Goal: Transaction & Acquisition: Purchase product/service

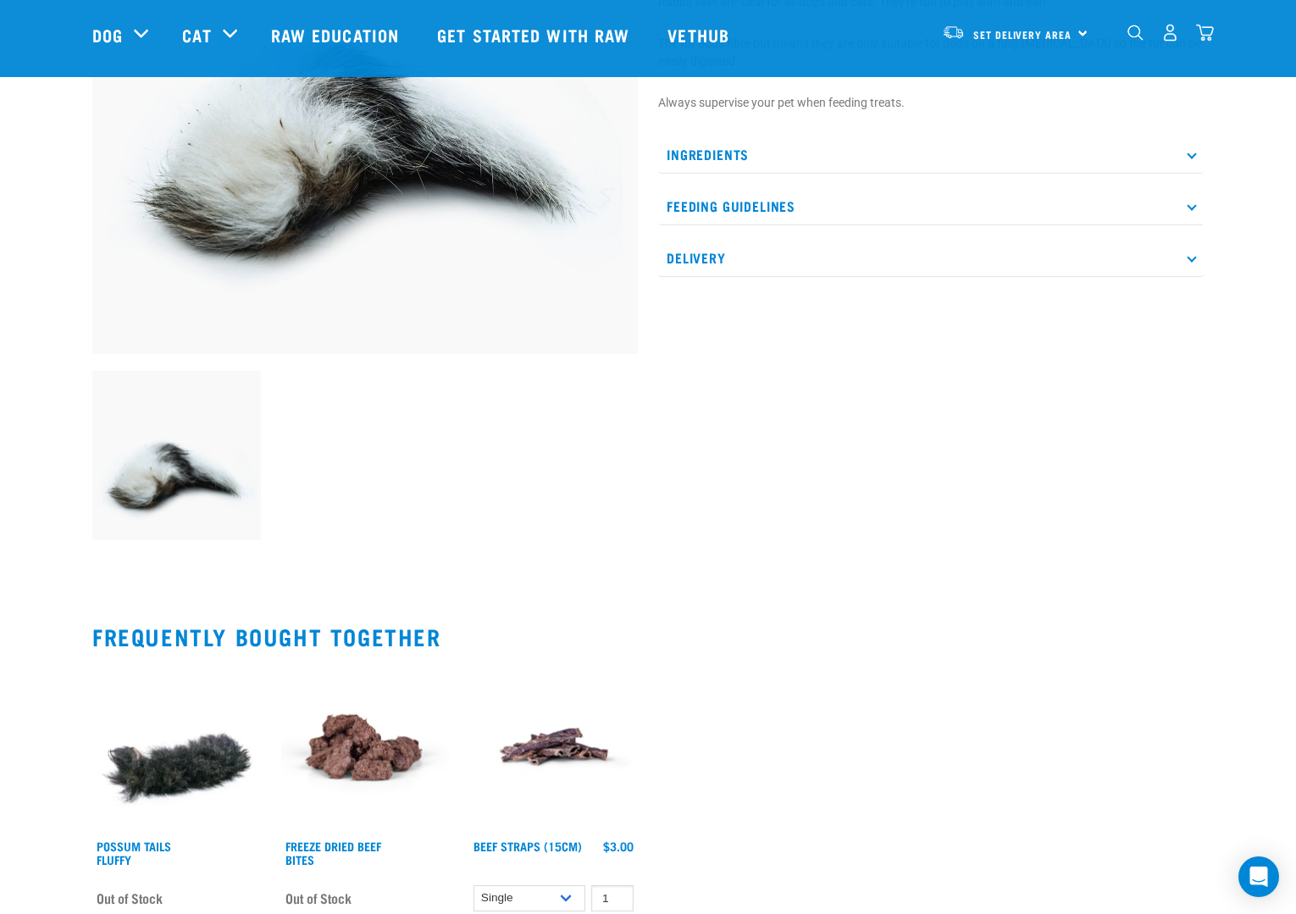
scroll to position [85, 0]
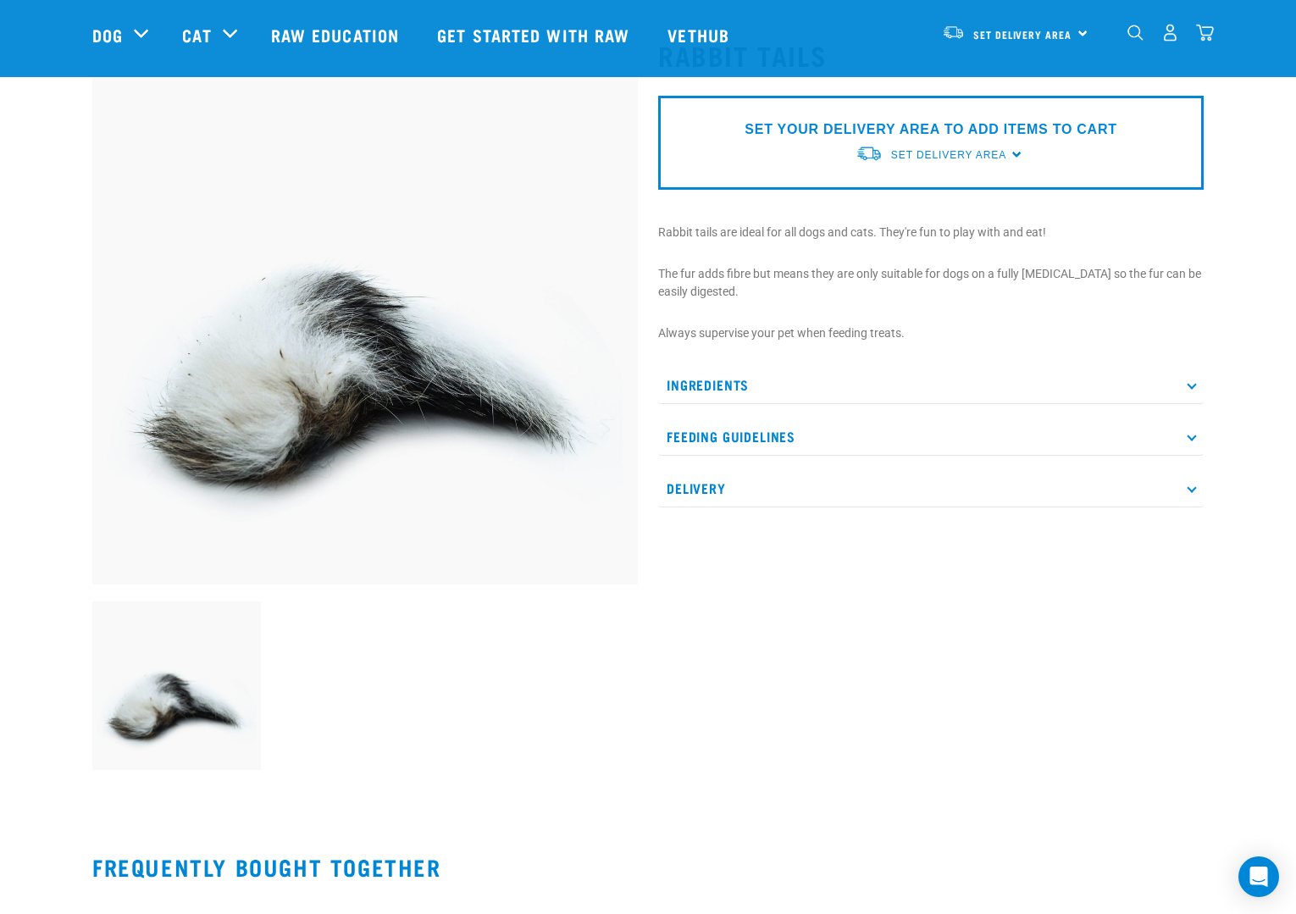
click at [854, 152] on div "SET YOUR DELIVERY AREA TO ADD ITEMS TO CART Set Delivery Area [GEOGRAPHIC_DATA]…" at bounding box center [930, 143] width 545 height 94
click at [942, 155] on span "Set Delivery Area" at bounding box center [948, 155] width 115 height 12
click at [942, 156] on span "Set Delivery Area" at bounding box center [948, 155] width 115 height 12
click at [902, 195] on link "[GEOGRAPHIC_DATA]" at bounding box center [940, 194] width 169 height 28
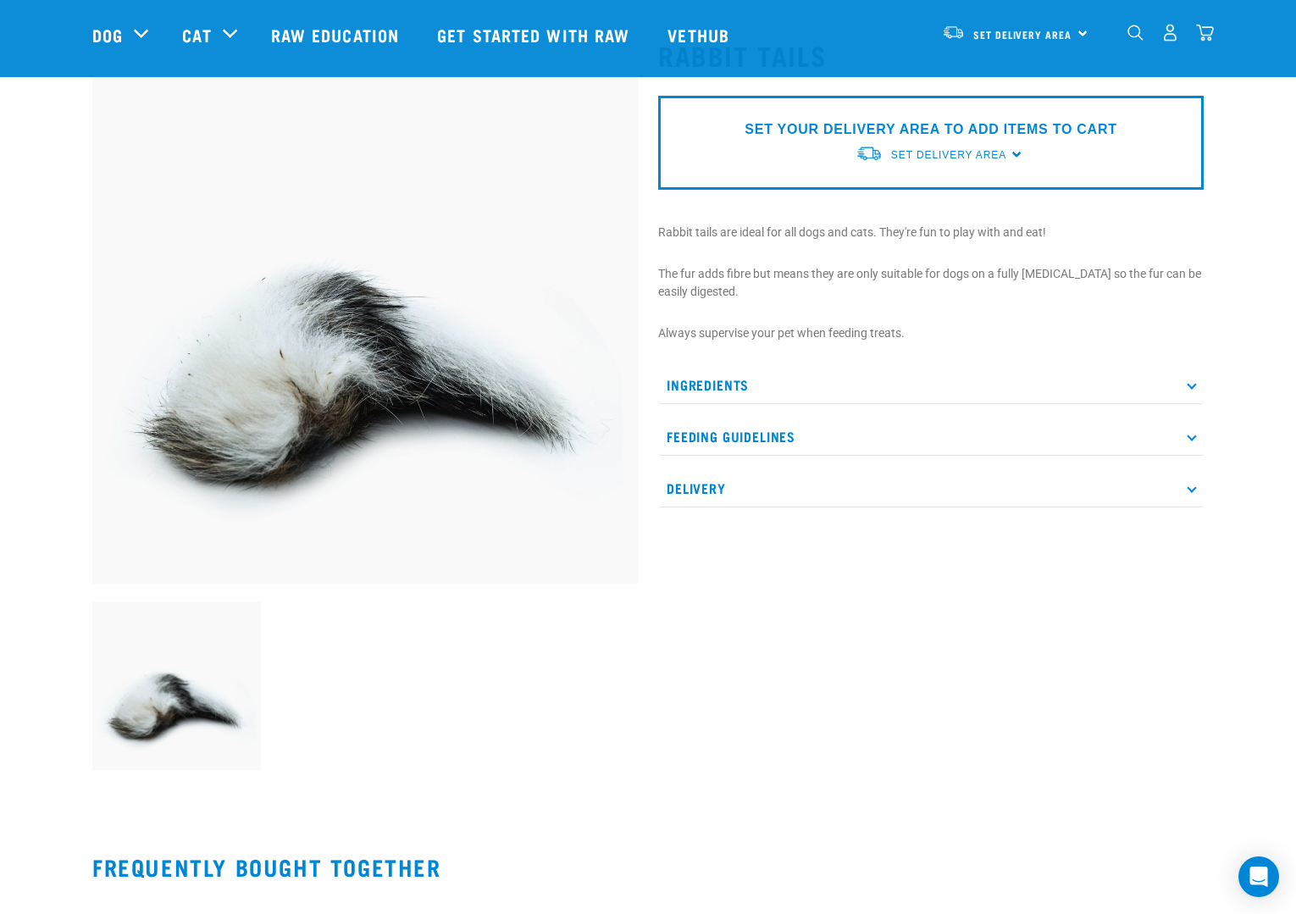
scroll to position [0, 0]
